Goal: Information Seeking & Learning: Understand process/instructions

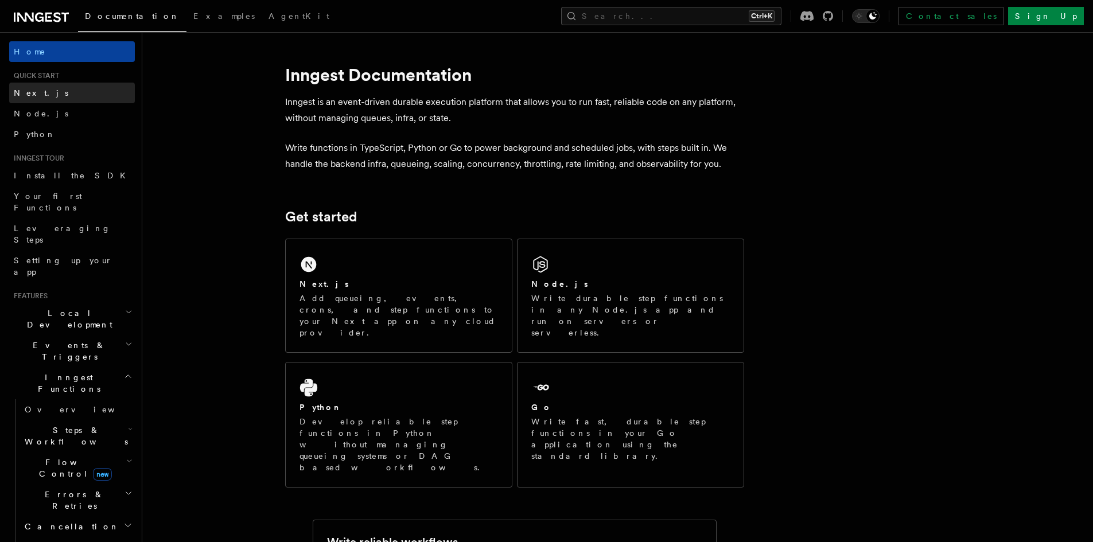
click at [34, 92] on span "Next.js" at bounding box center [41, 92] width 55 height 9
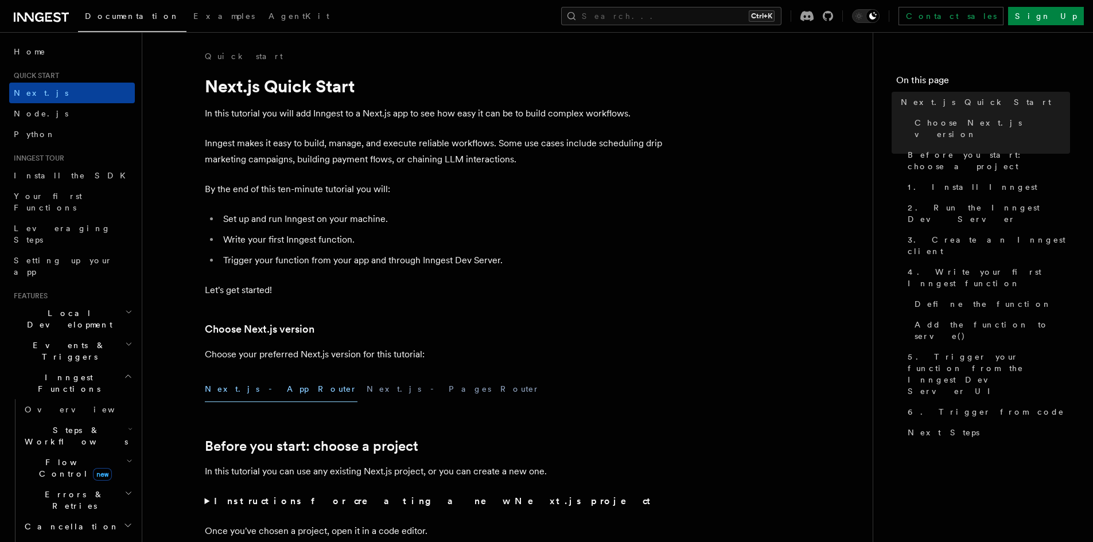
click at [243, 398] on button "Next.js - App Router" at bounding box center [281, 389] width 153 height 26
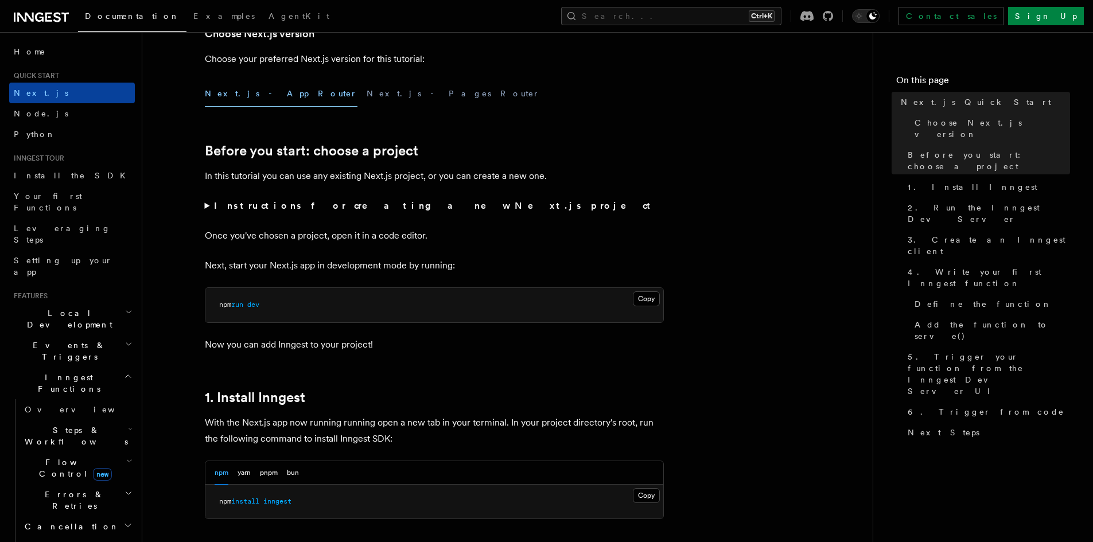
scroll to position [459, 0]
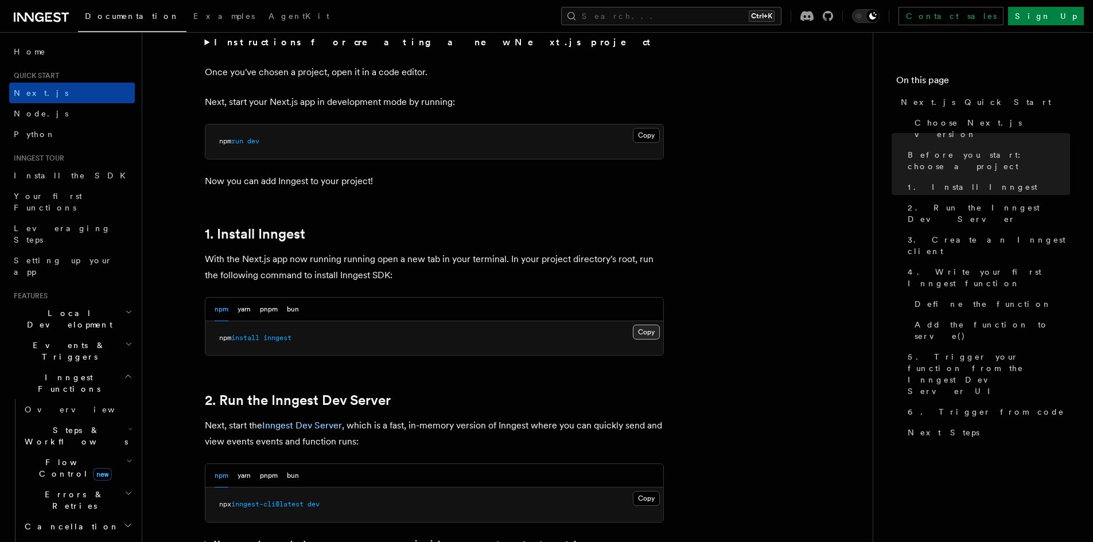
click at [645, 330] on button "Copy Copied" at bounding box center [646, 332] width 27 height 15
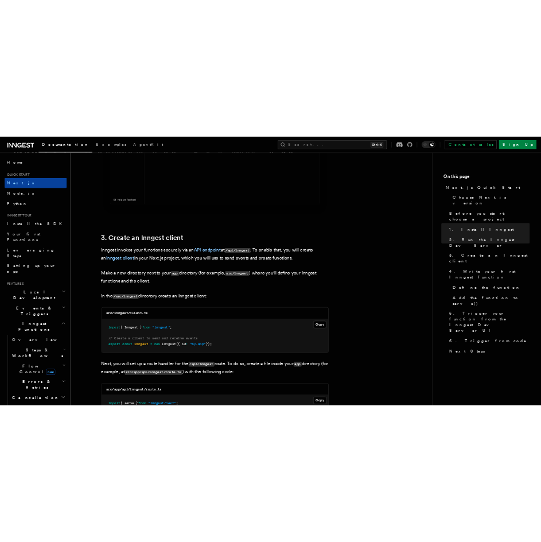
scroll to position [1262, 0]
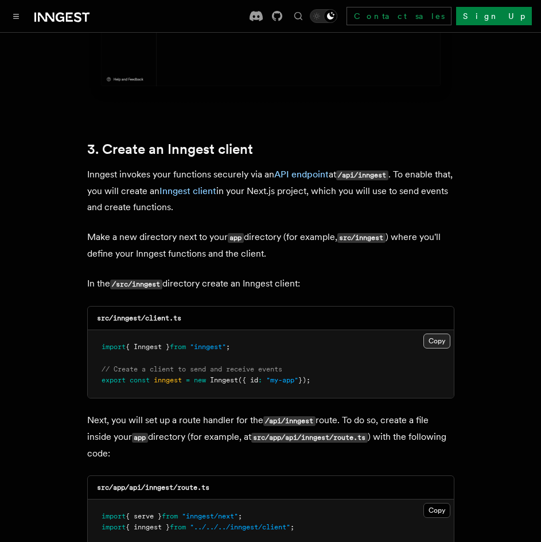
click at [431, 333] on button "Copy Copied" at bounding box center [436, 340] width 27 height 15
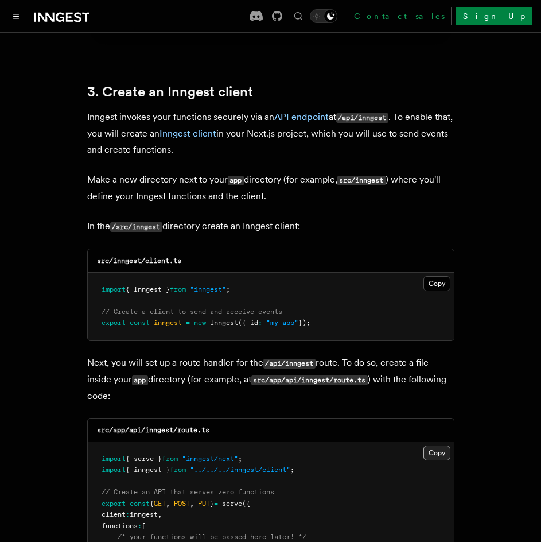
click at [429, 445] on button "Copy Copied" at bounding box center [436, 452] width 27 height 15
click at [434, 445] on button "Copy Copied" at bounding box center [436, 452] width 27 height 15
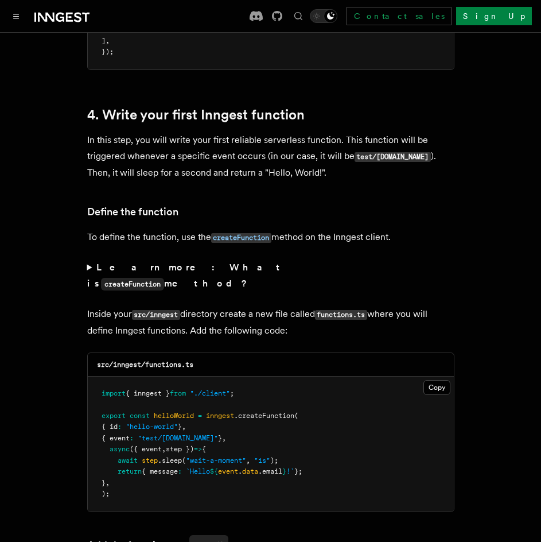
scroll to position [1836, 0]
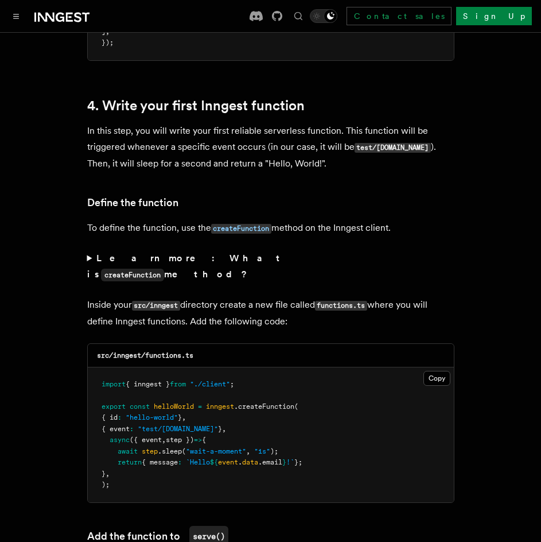
click at [436, 367] on pre "import { inngest } from "./client" ; export const helloWorld = inngest .createF…" at bounding box center [271, 434] width 366 height 135
click at [434, 371] on button "Copy Copied" at bounding box center [436, 378] width 27 height 15
